Goal: Information Seeking & Learning: Understand process/instructions

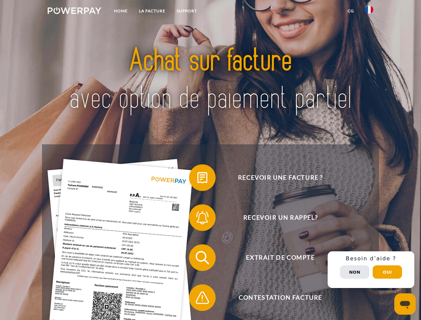
click at [74, 12] on img at bounding box center [75, 10] width 54 height 7
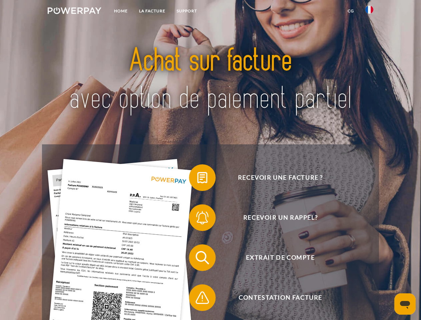
click at [369, 12] on img at bounding box center [369, 10] width 8 height 8
click at [350, 11] on link "CG" at bounding box center [351, 11] width 18 height 12
click at [197, 179] on span at bounding box center [192, 177] width 33 height 33
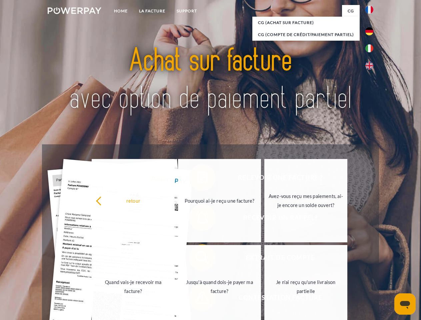
click at [197, 219] on div "Recevoir une facture ? Recevoir un rappel? Extrait de compte retour" at bounding box center [210, 277] width 336 height 266
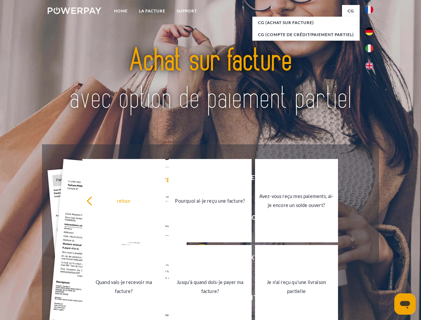
click at [197, 259] on link "Jusqu'à quand dois-je payer ma facture?" at bounding box center [210, 286] width 83 height 83
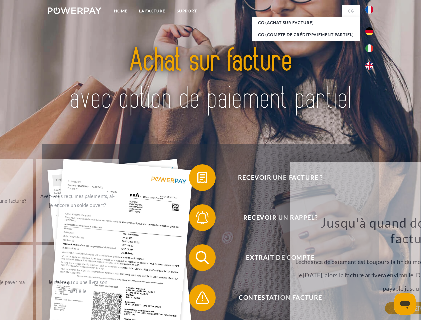
click at [293, 299] on div "Jusqu'à quand dois-je payer ma facture? L'échéance de paiement est toujours la …" at bounding box center [414, 262] width 243 height 94
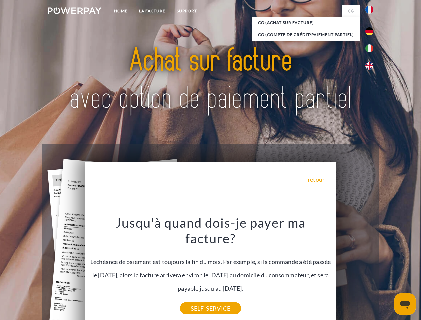
click at [371, 269] on div "Recevoir une facture ? Recevoir un rappel? Extrait de compte retour" at bounding box center [210, 277] width 336 height 266
click at [354, 271] on span "Extrait de compte" at bounding box center [280, 257] width 163 height 27
click at [387, 272] on header "Home LA FACTURE Support" at bounding box center [210, 230] width 421 height 460
